Goal: Information Seeking & Learning: Learn about a topic

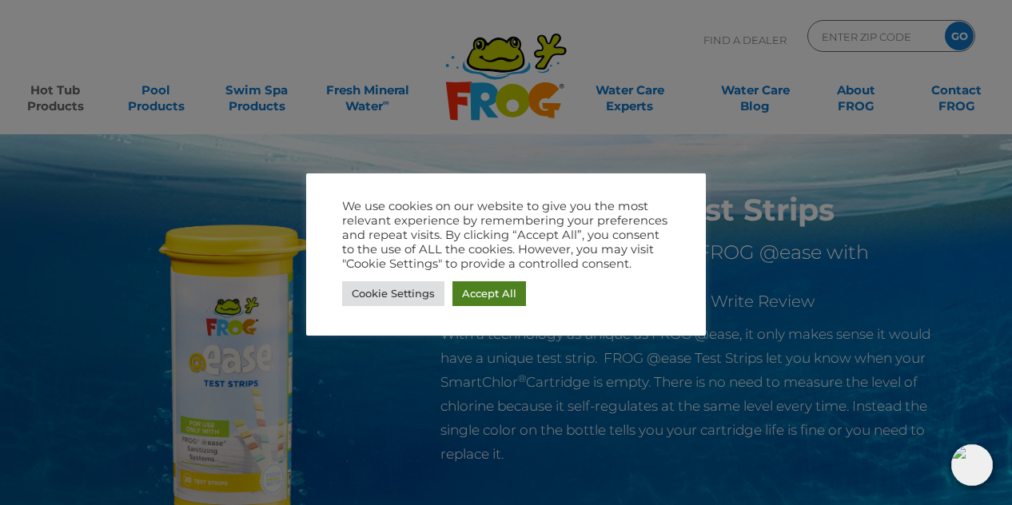
click at [488, 294] on link "Accept All" at bounding box center [489, 293] width 74 height 25
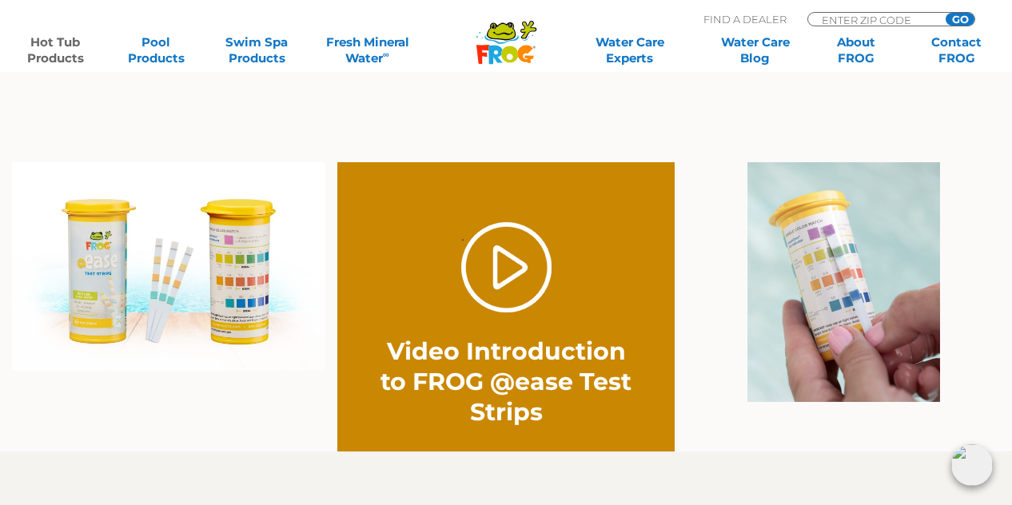
scroll to position [1025, 0]
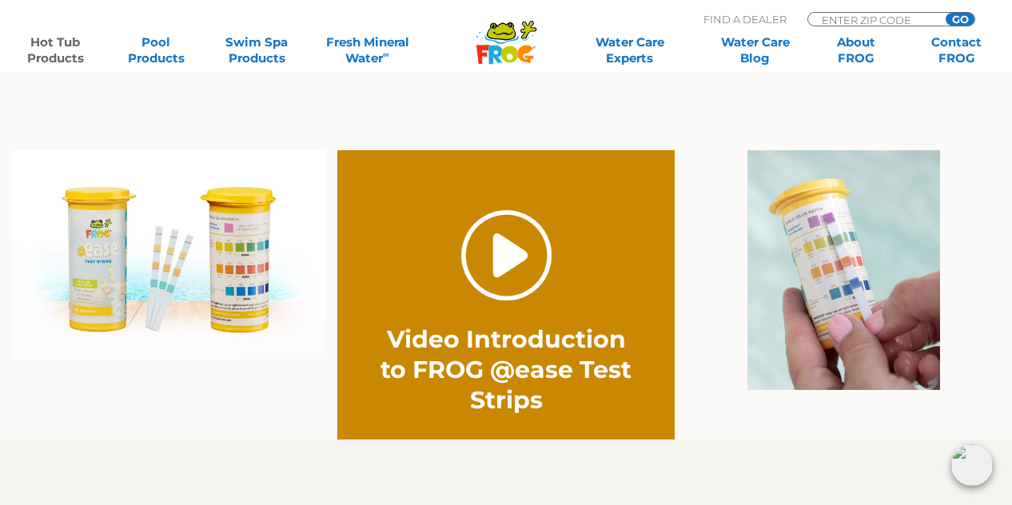
click at [516, 249] on link "." at bounding box center [506, 255] width 90 height 90
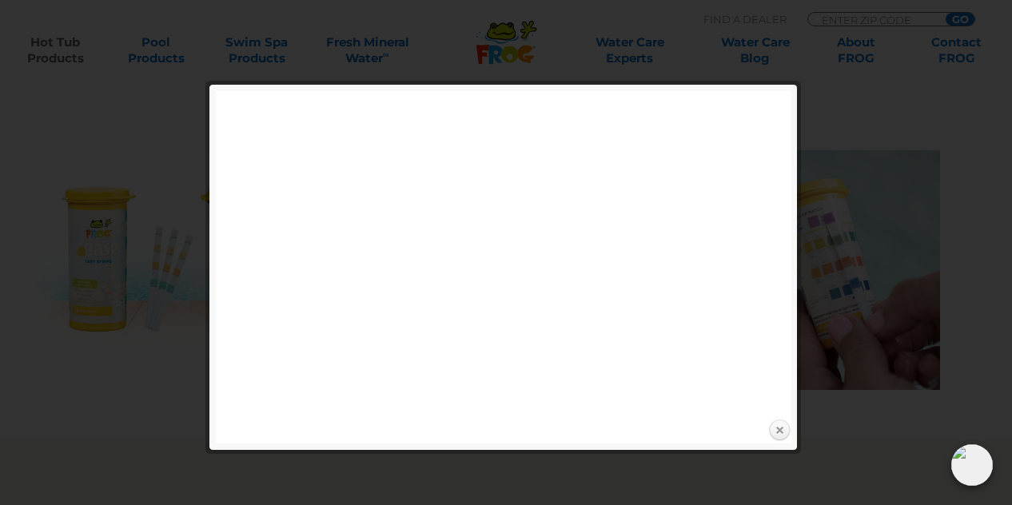
click at [782, 429] on link "Close" at bounding box center [779, 431] width 24 height 24
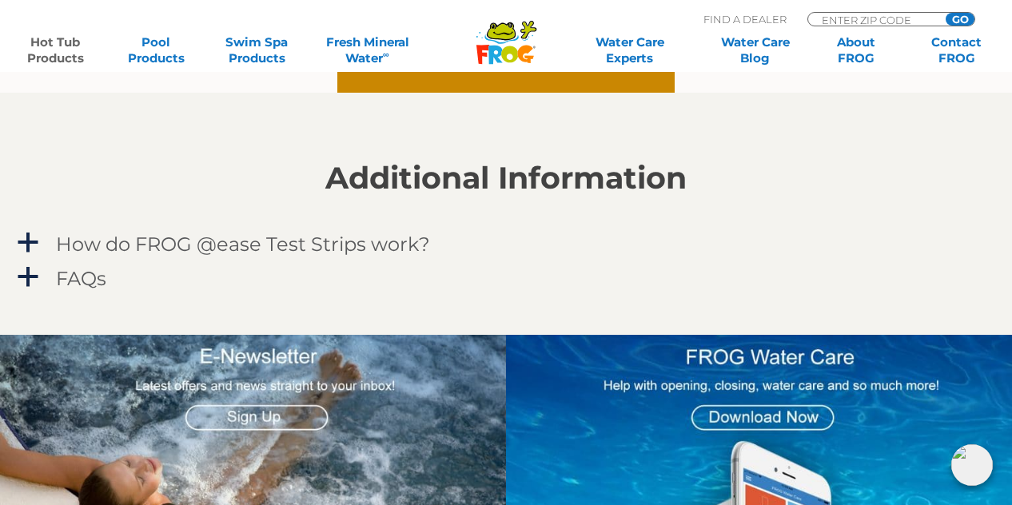
scroll to position [1382, 0]
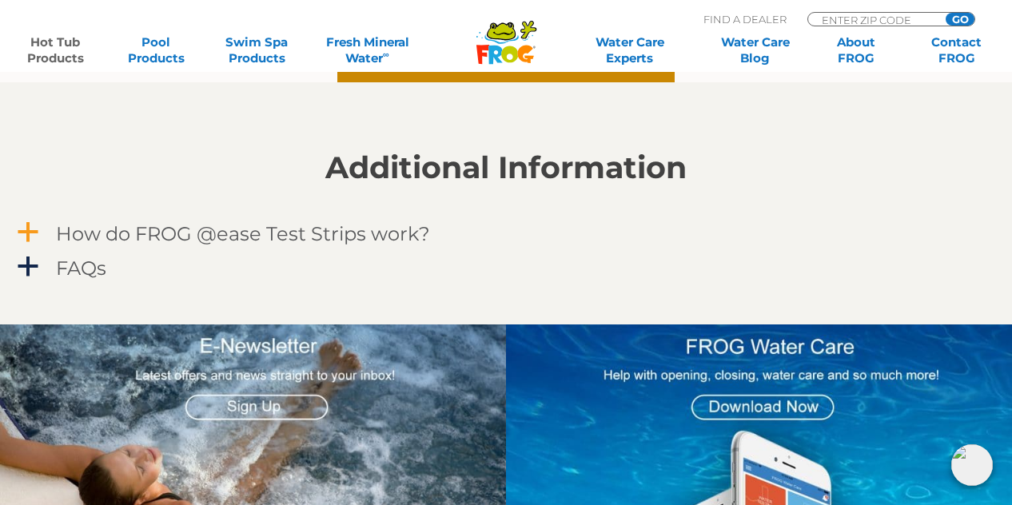
click at [412, 234] on h4 "How do FROG @ease Test Strips work?" at bounding box center [243, 234] width 374 height 22
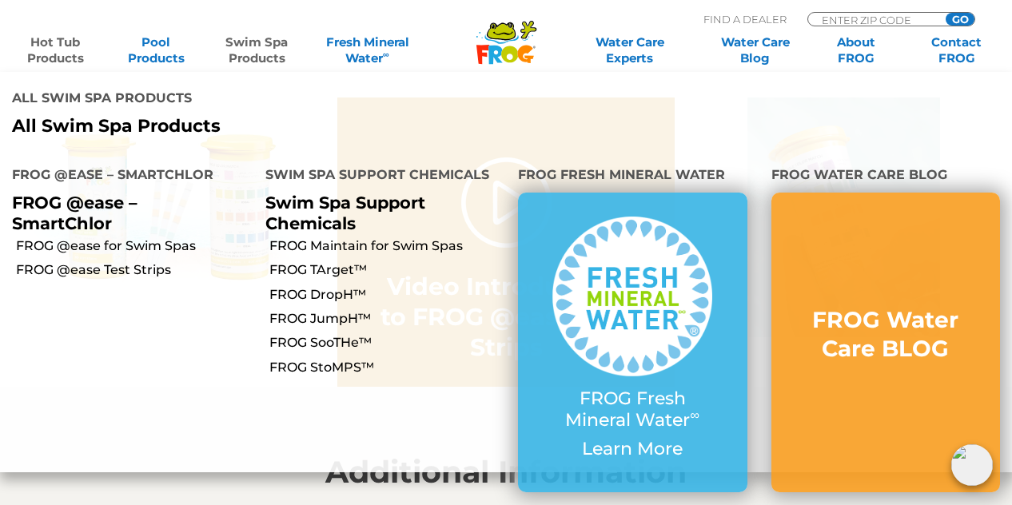
scroll to position [1076, 0]
click at [309, 193] on link "Swim Spa Support Chemicals" at bounding box center [345, 213] width 160 height 40
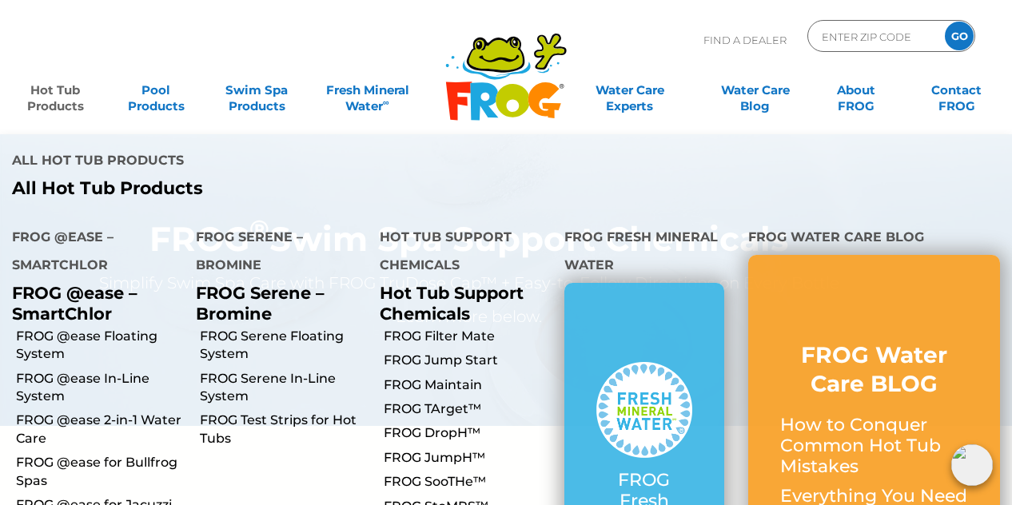
click at [59, 93] on link "Hot Tub Products" at bounding box center [55, 90] width 78 height 32
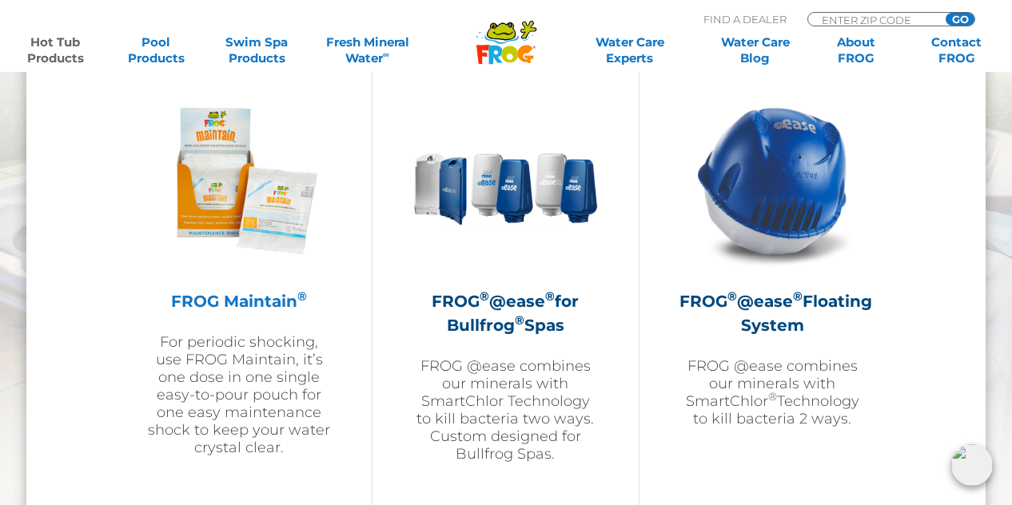
scroll to position [1766, 0]
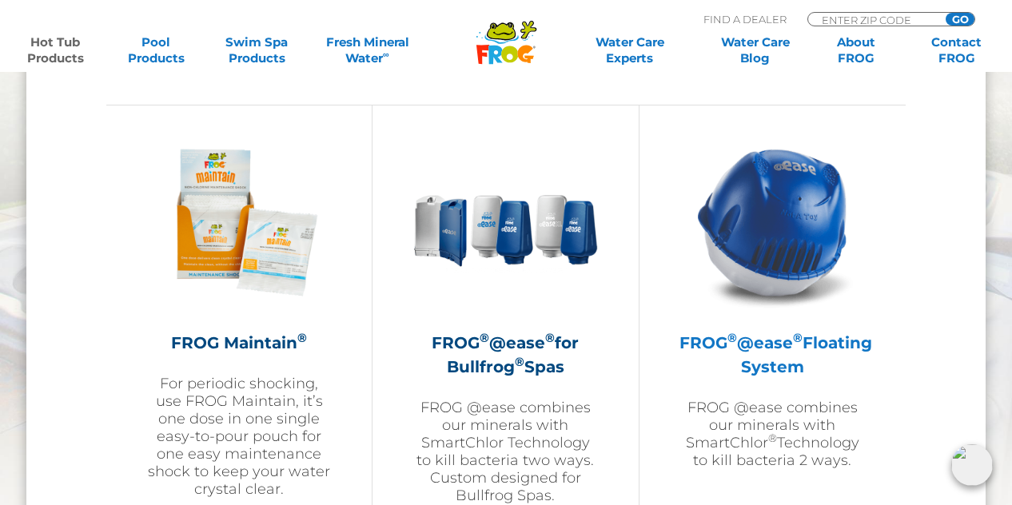
click at [746, 245] on img at bounding box center [771, 221] width 185 height 185
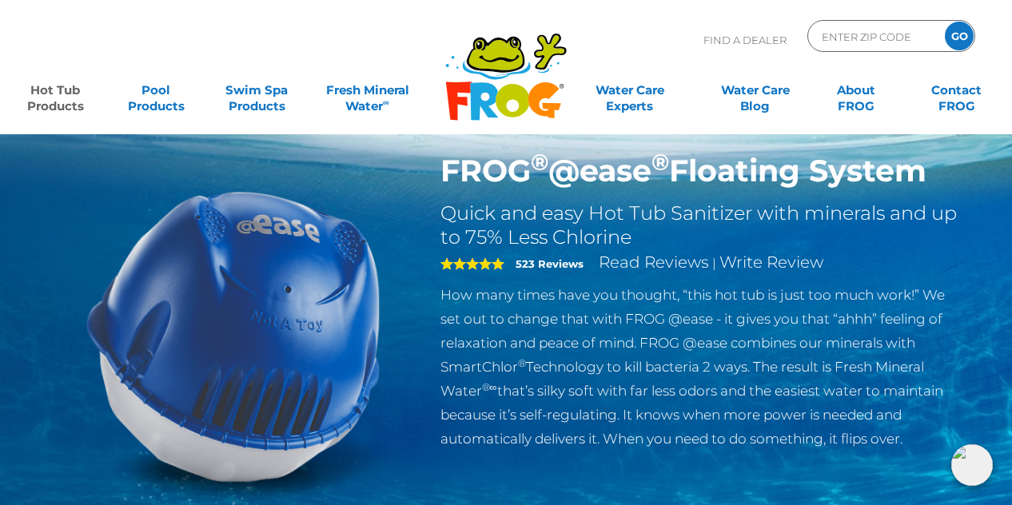
scroll to position [33, 0]
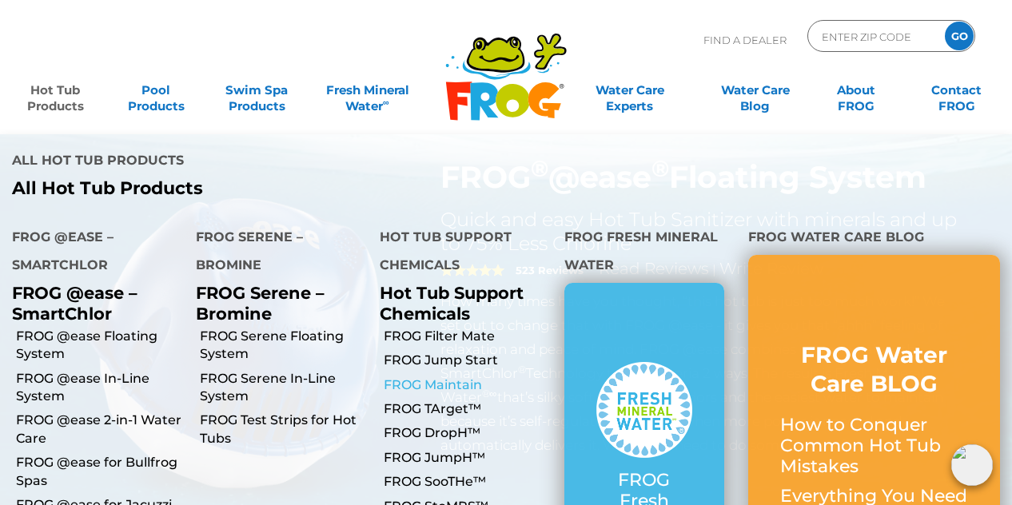
click at [430, 376] on link "FROG Maintain" at bounding box center [468, 385] width 168 height 18
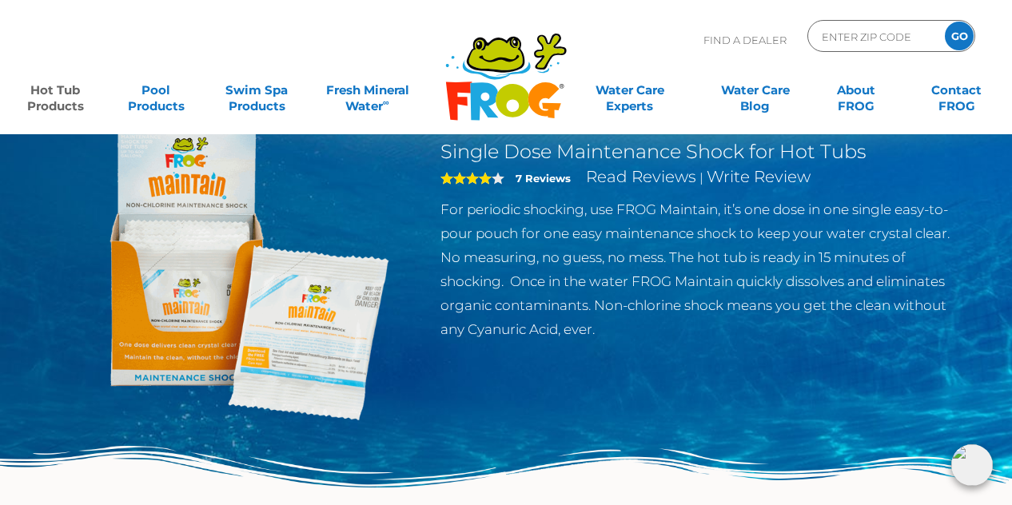
scroll to position [98, 0]
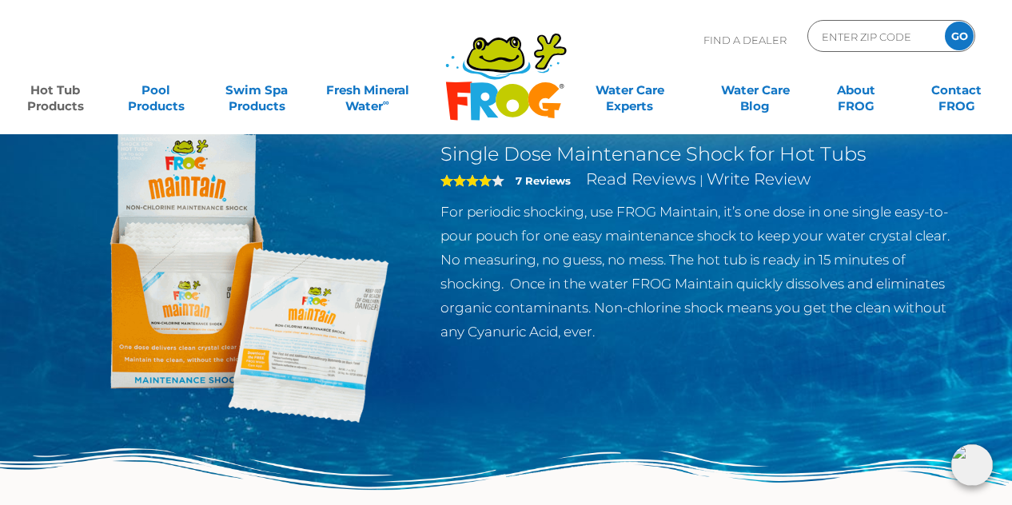
drag, startPoint x: 595, startPoint y: 308, endPoint x: 604, endPoint y: 336, distance: 30.1
click at [604, 336] on p "For periodic shocking, use FROG Maintain, it’s one dose in one single easy-to-p…" at bounding box center [701, 272] width 522 height 144
copy p "Non-chlorine shock means you get the clean without any Cyanuric Acid, ever."
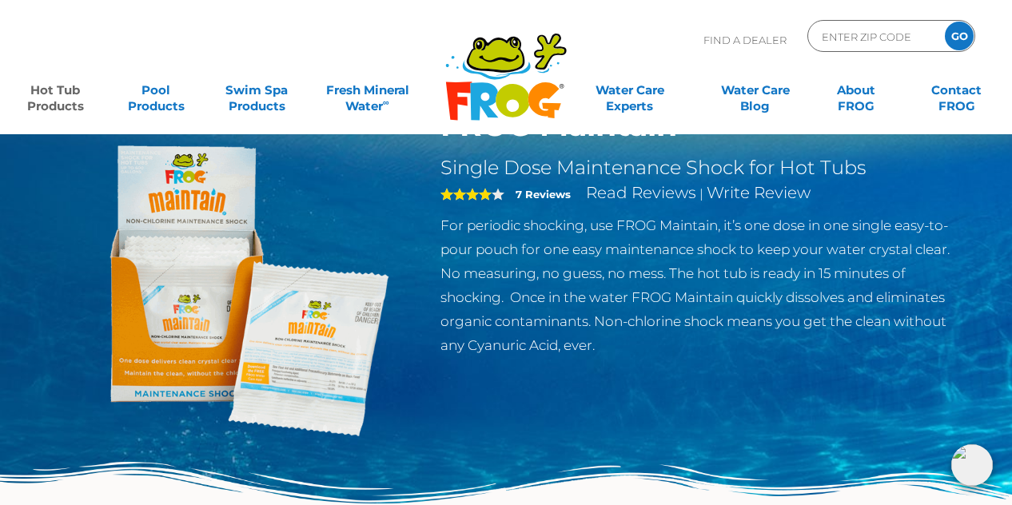
scroll to position [91, 0]
